Goal: Navigation & Orientation: Find specific page/section

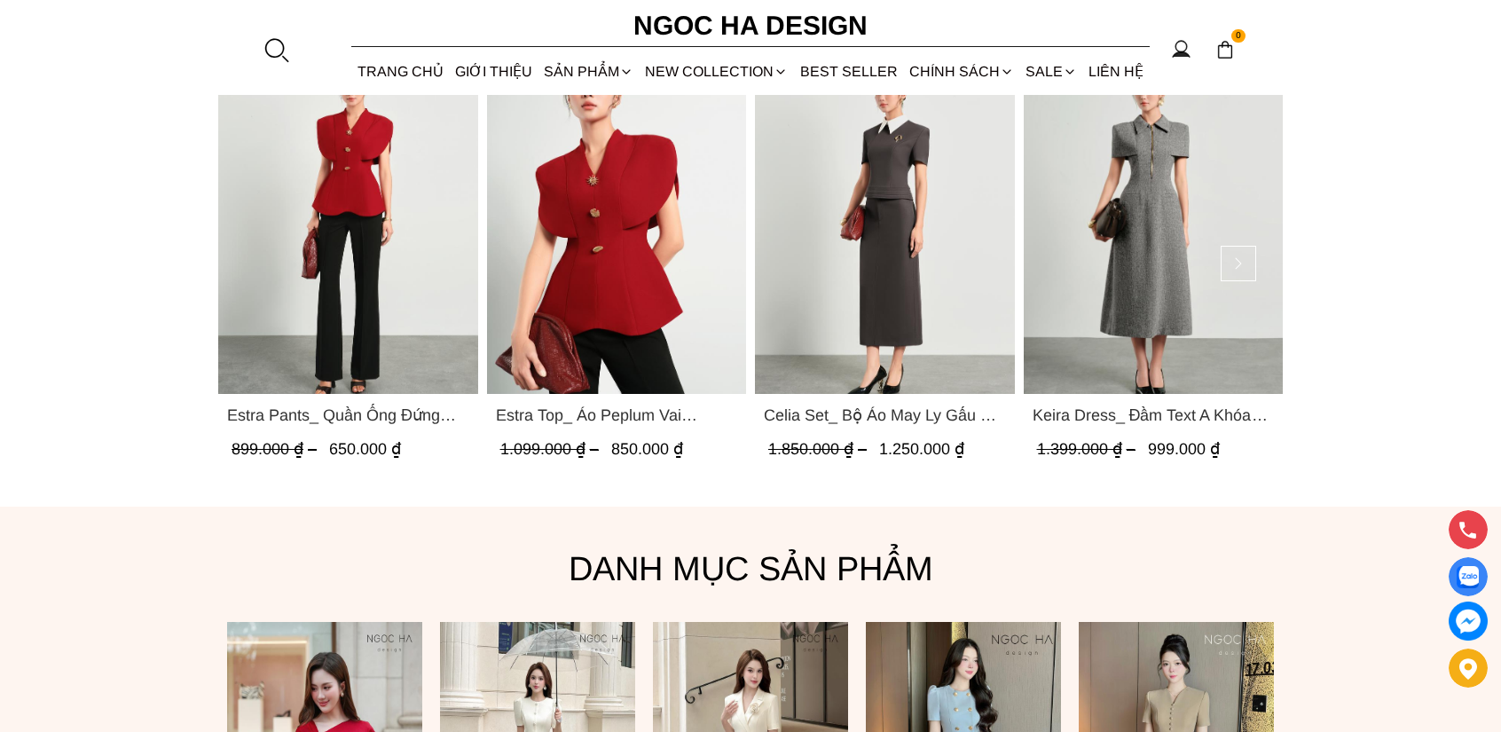
scroll to position [1508, 0]
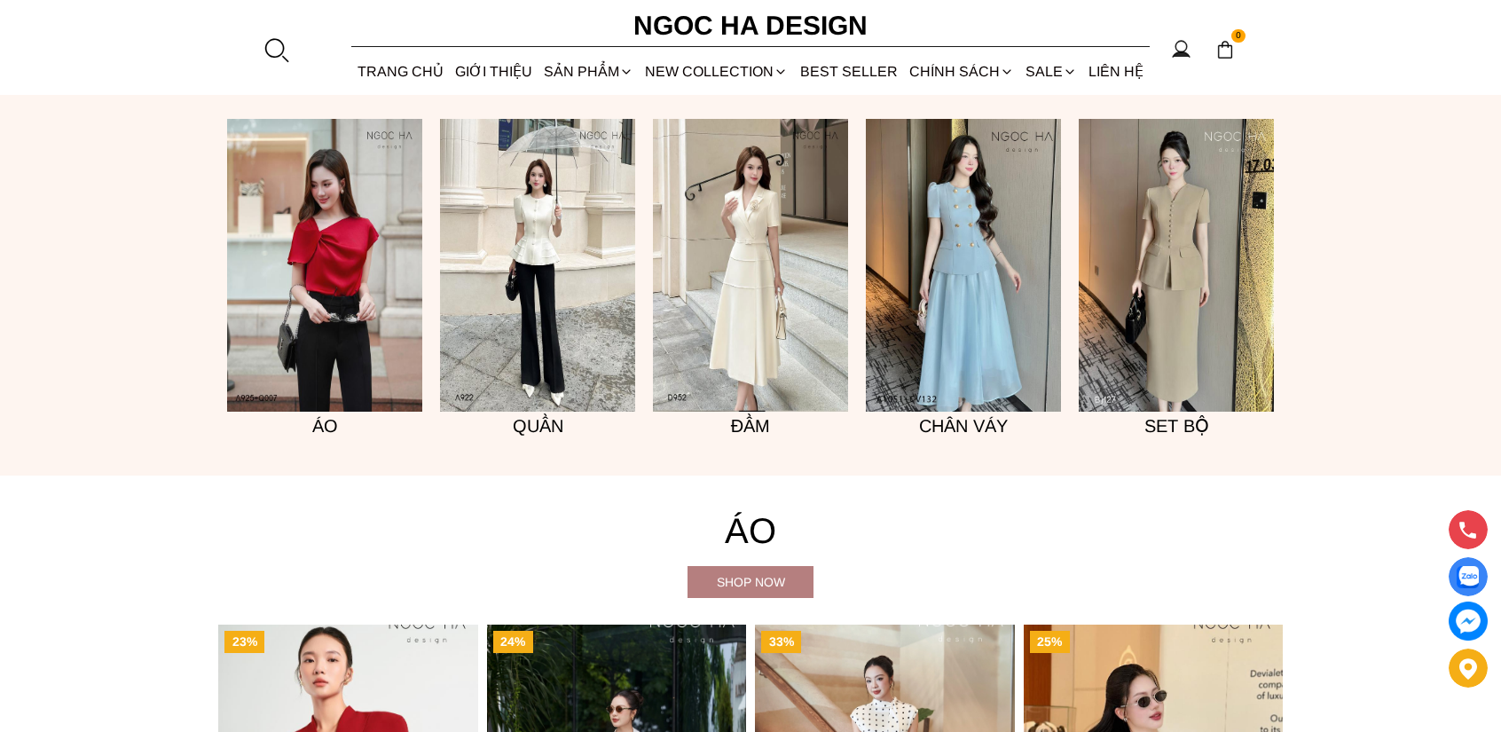
click at [555, 320] on img at bounding box center [537, 265] width 195 height 293
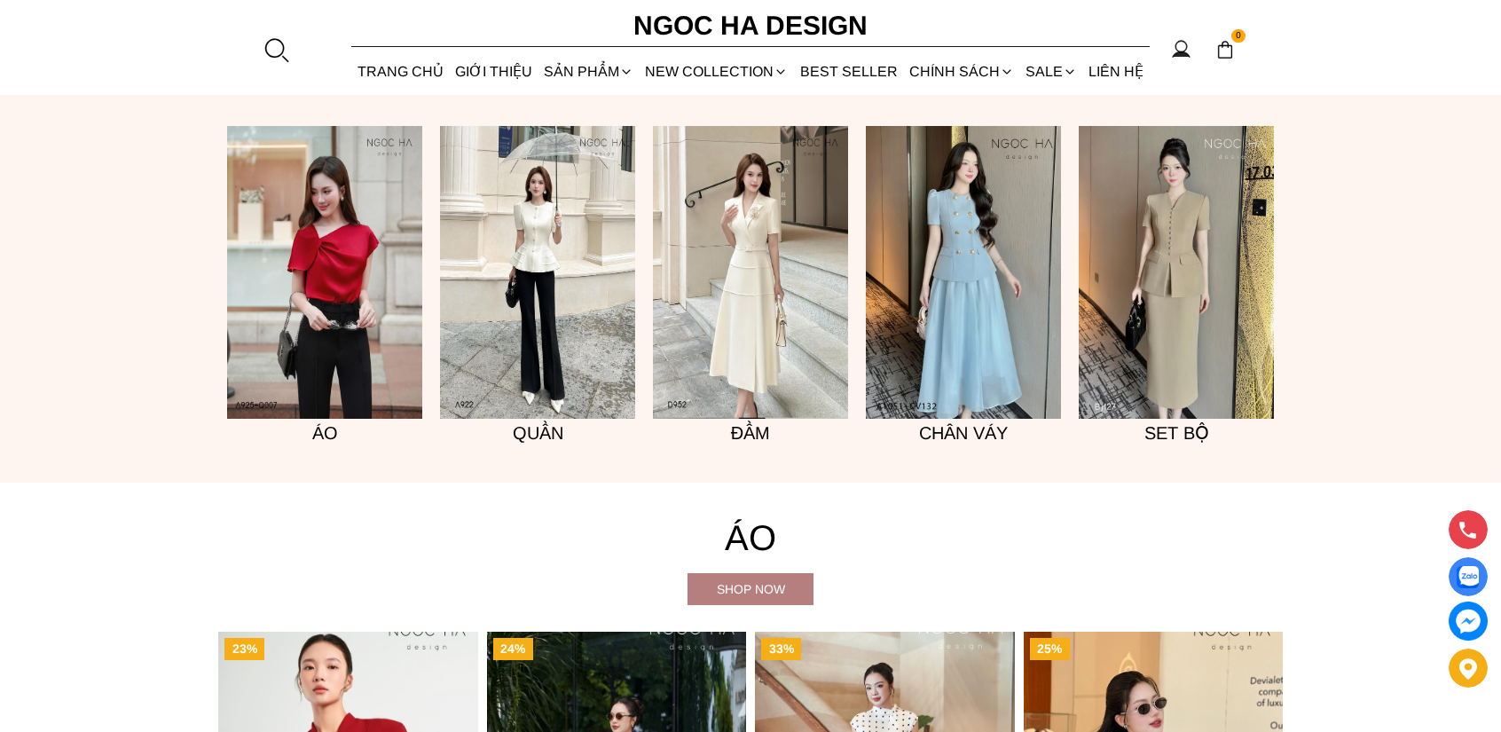
click at [987, 326] on img at bounding box center [963, 272] width 195 height 293
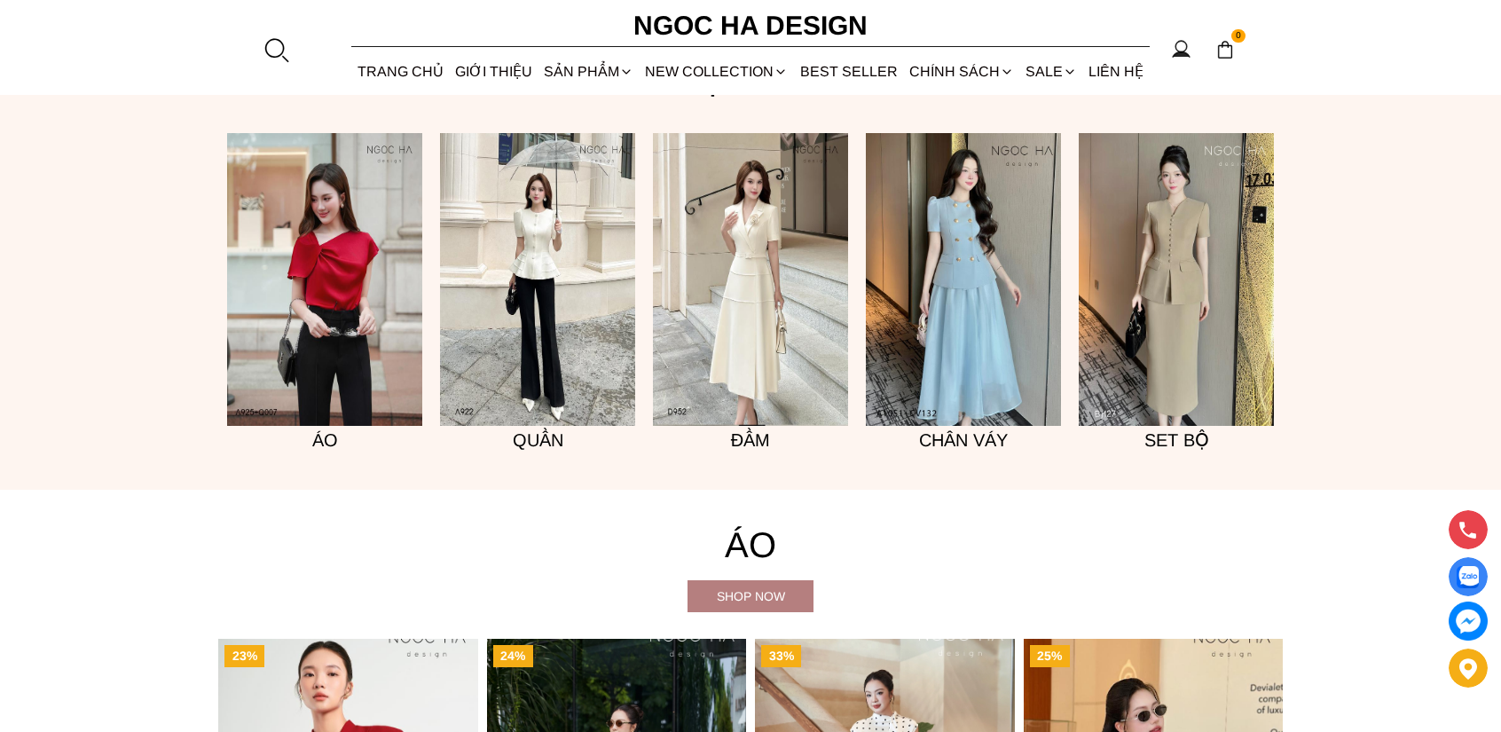
click at [1184, 319] on img at bounding box center [1176, 279] width 195 height 293
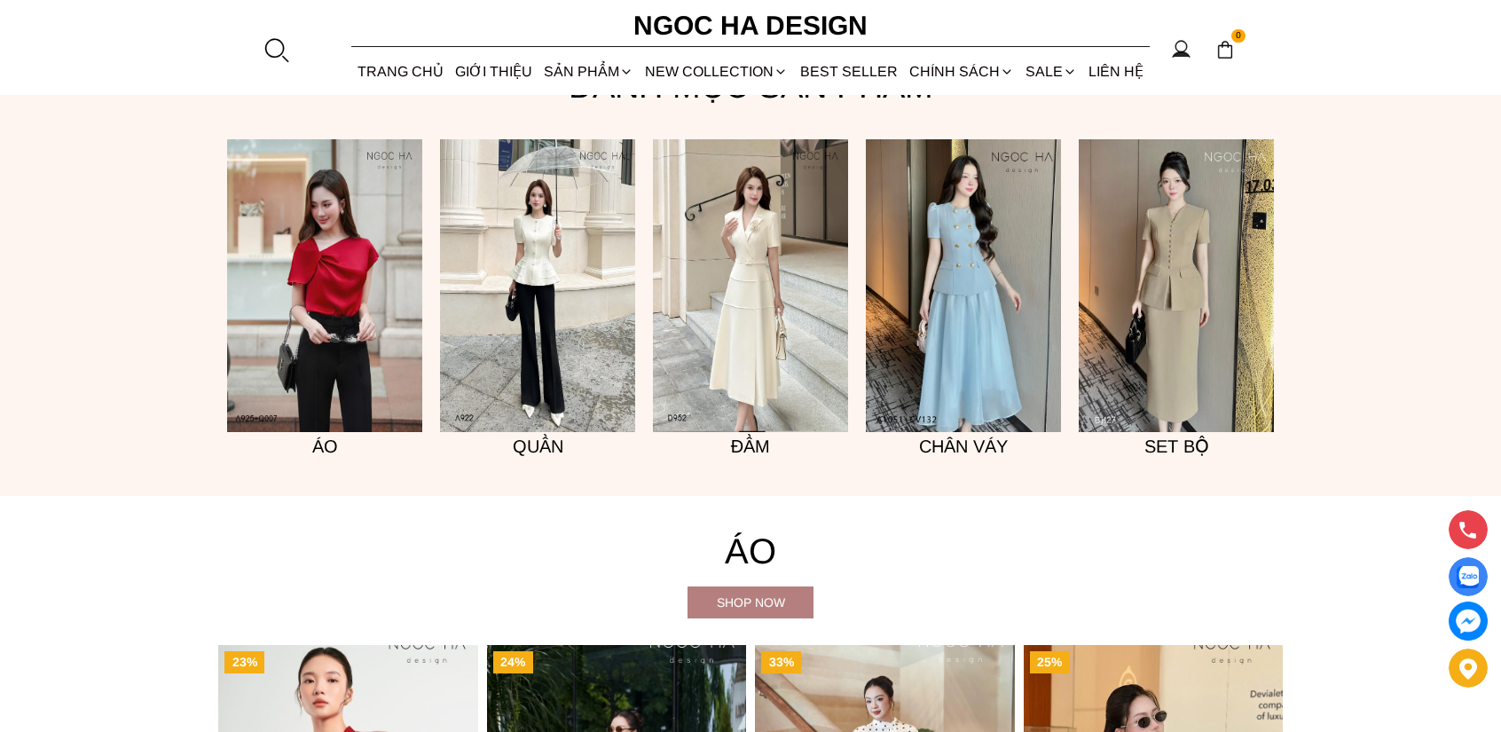
click at [316, 234] on img at bounding box center [324, 285] width 195 height 293
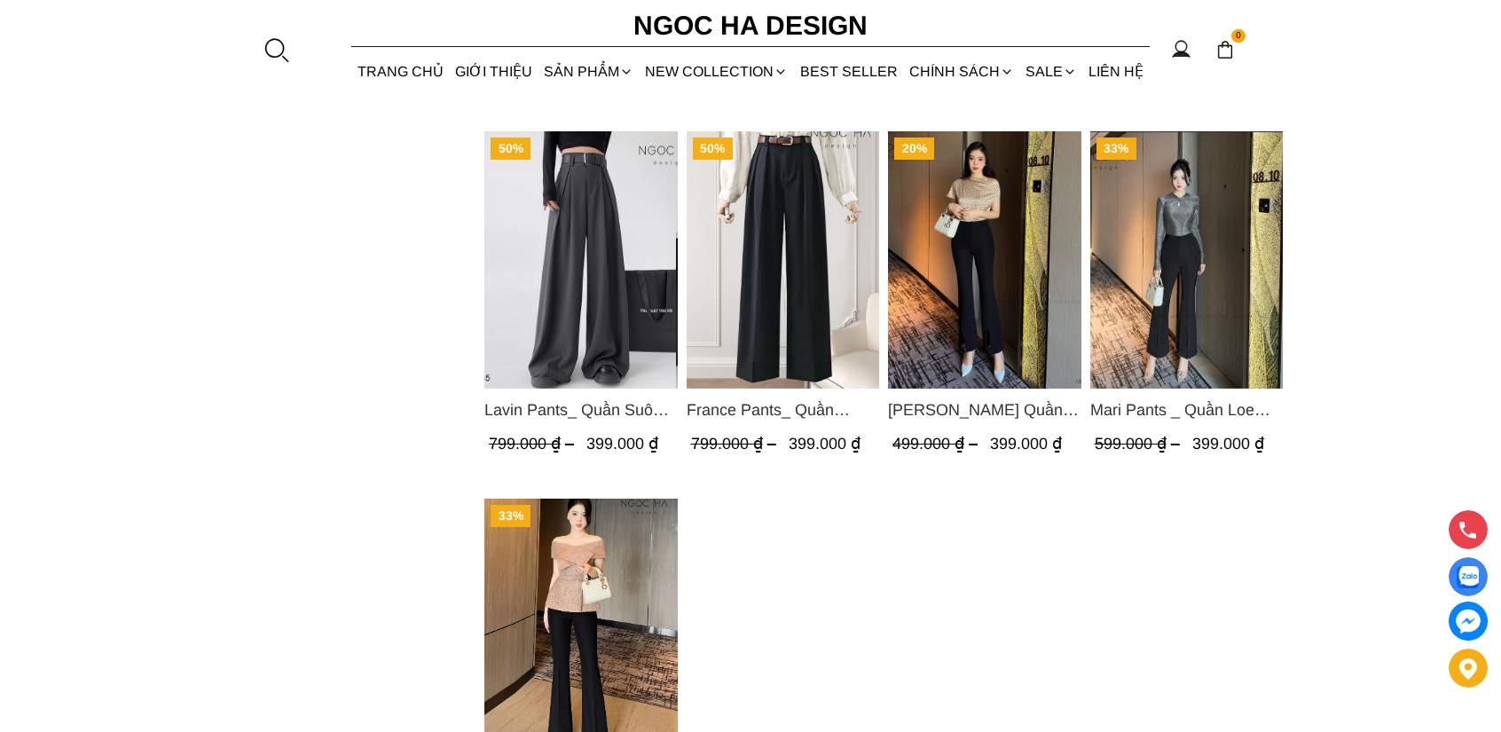
scroll to position [996, 0]
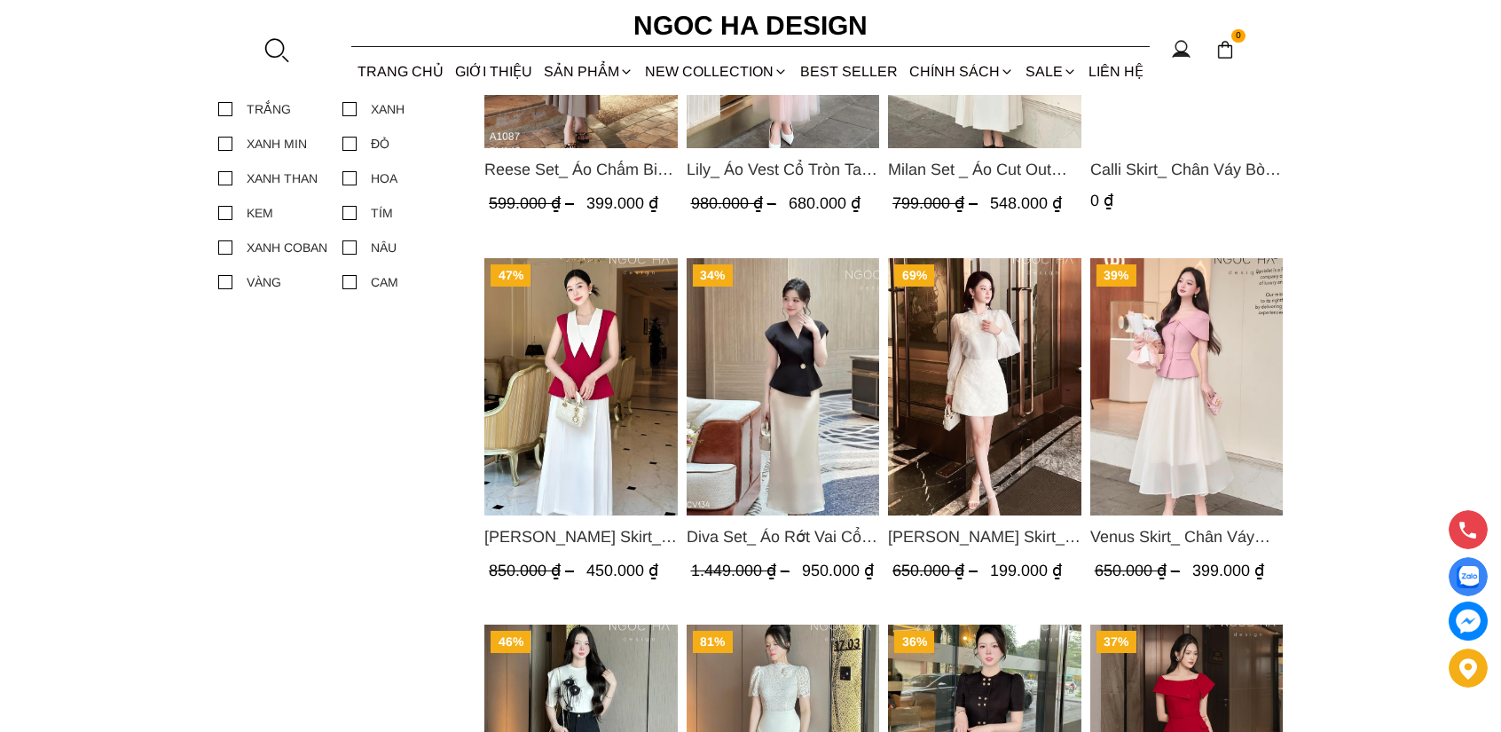
scroll to position [1508, 0]
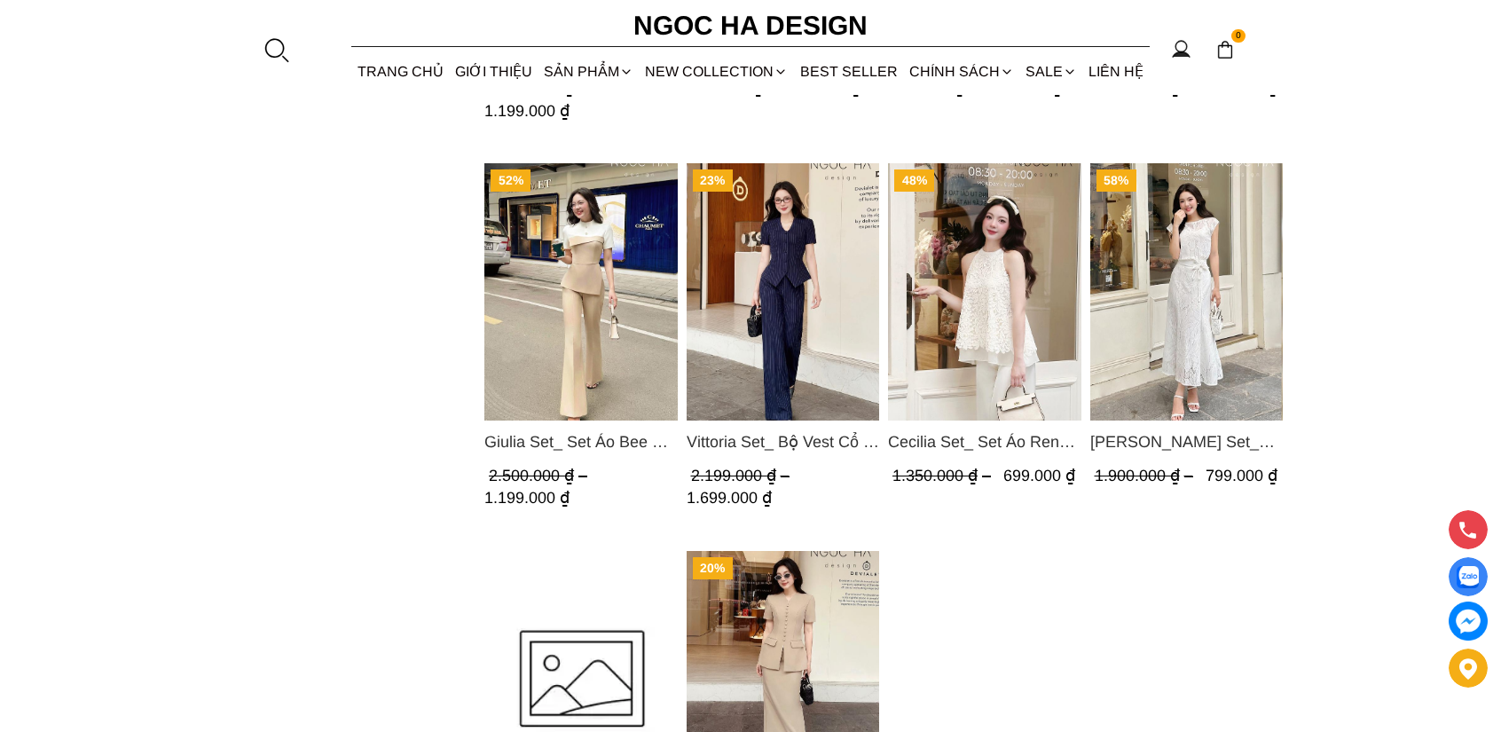
scroll to position [2010, 0]
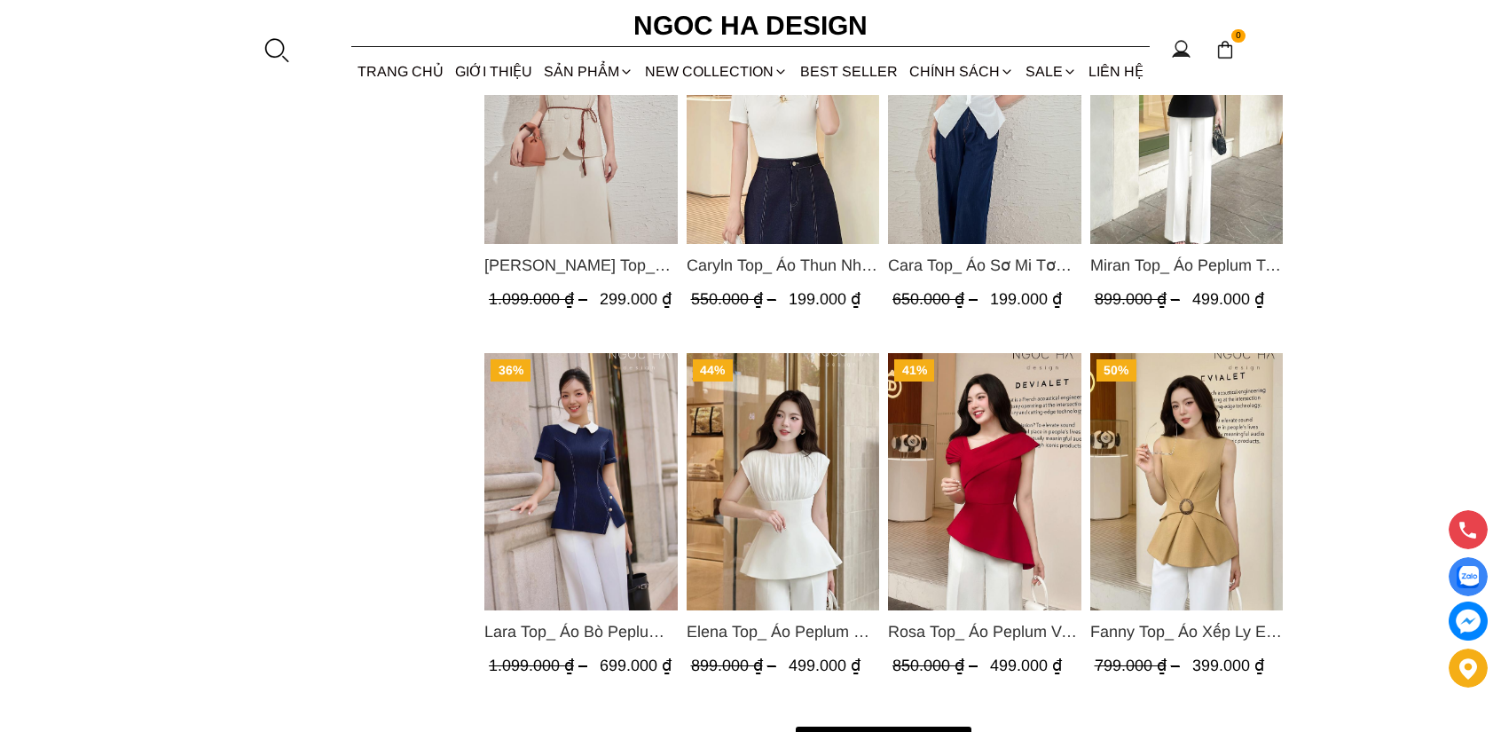
scroll to position [2400, 0]
